Goal: Information Seeking & Learning: Learn about a topic

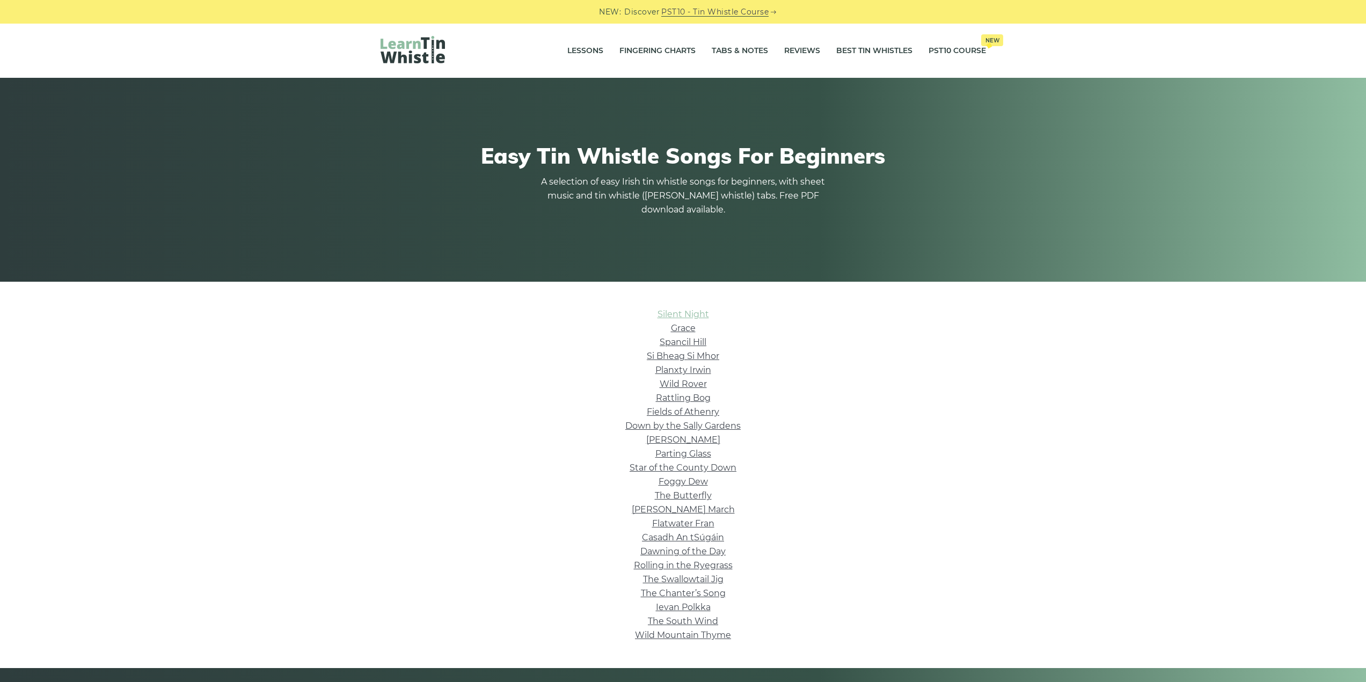
click at [689, 310] on link "Silent Night" at bounding box center [683, 314] width 52 height 10
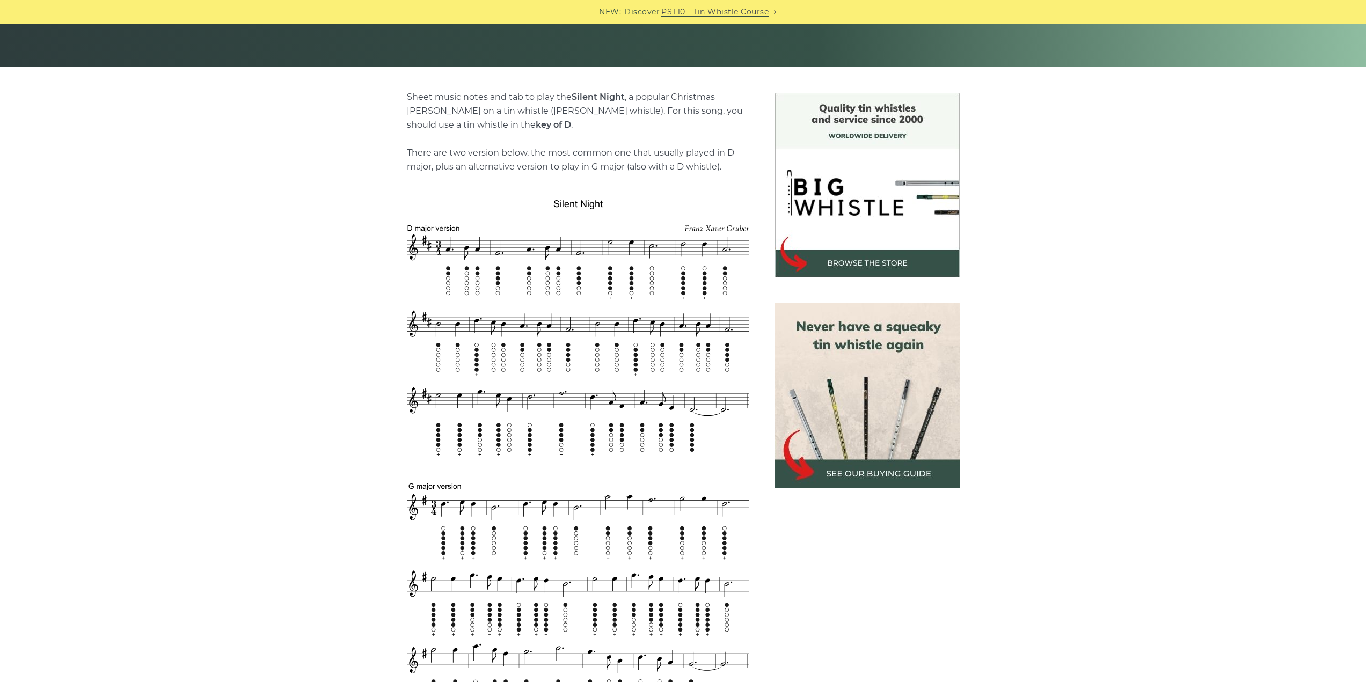
scroll to position [268, 0]
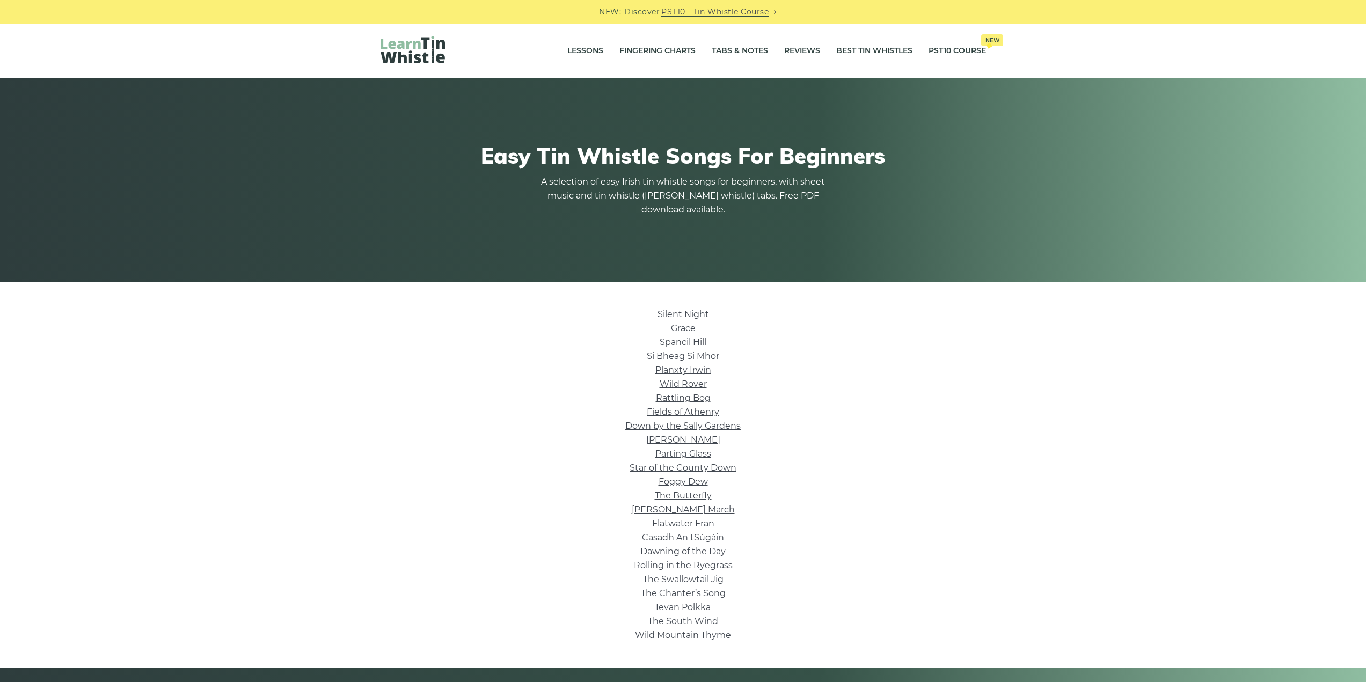
click at [688, 335] on li "Grace" at bounding box center [682, 328] width 605 height 14
click at [688, 331] on link "Grace" at bounding box center [683, 328] width 25 height 10
click at [702, 343] on link "Spancil Hill" at bounding box center [682, 342] width 47 height 10
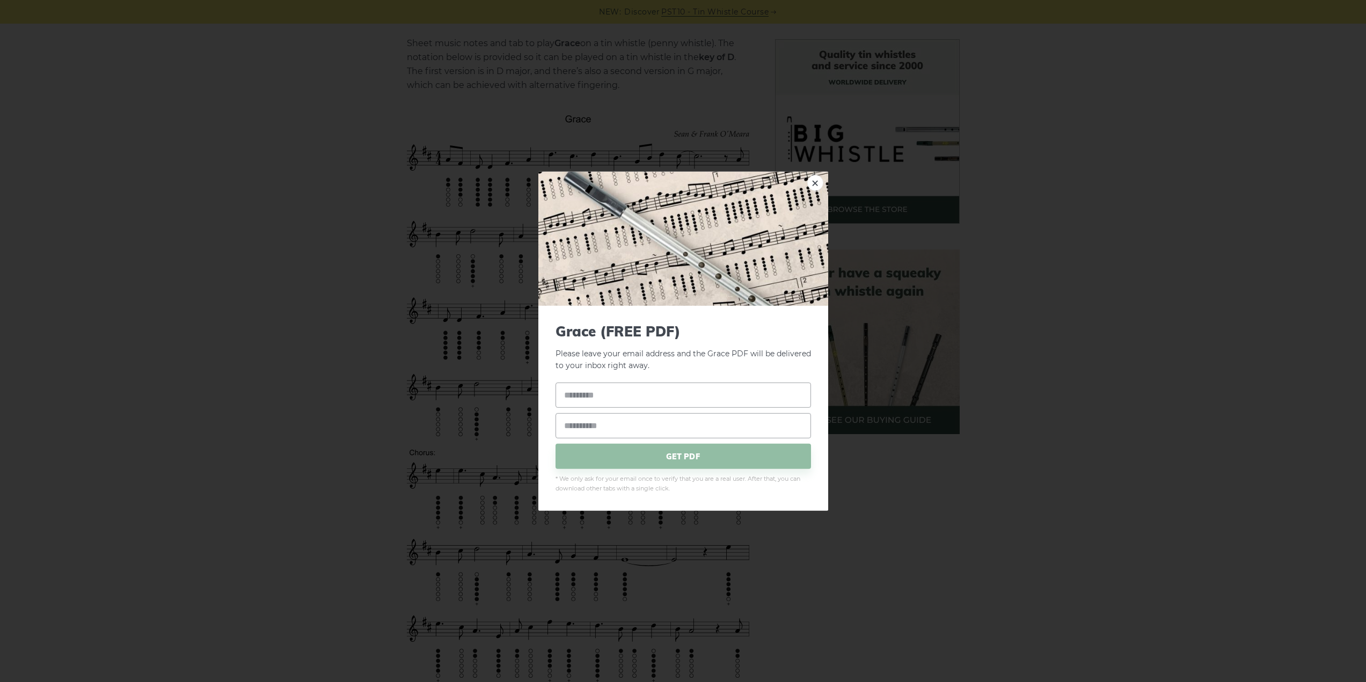
drag, startPoint x: 590, startPoint y: 273, endPoint x: 553, endPoint y: 282, distance: 38.1
